Goal: Information Seeking & Learning: Learn about a topic

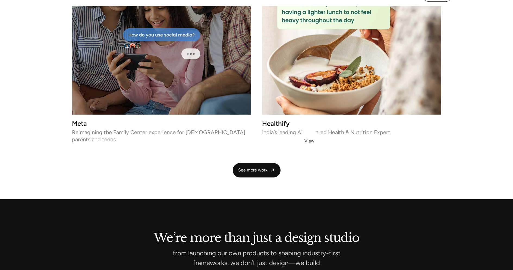
scroll to position [1117, 0]
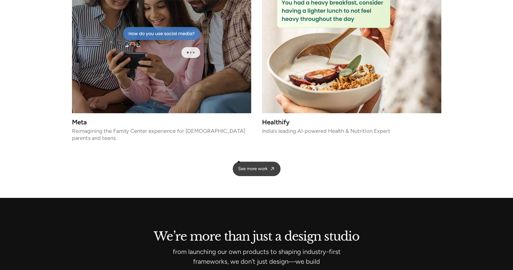
click at [239, 166] on span "See more work" at bounding box center [252, 169] width 29 height 6
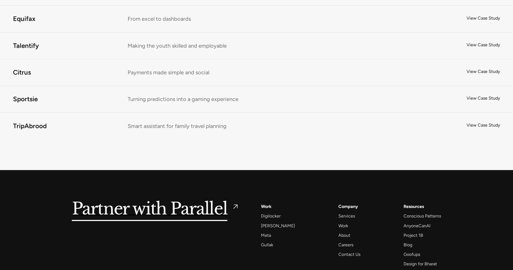
scroll to position [3607, 0]
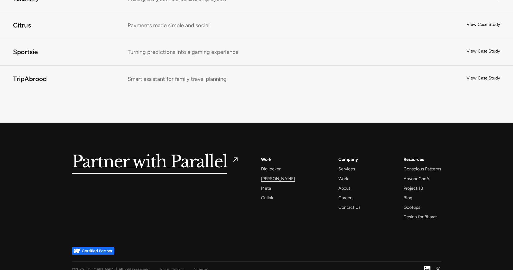
click at [273, 175] on div "[PERSON_NAME]" at bounding box center [278, 178] width 34 height 7
